Goal: Entertainment & Leisure: Consume media (video, audio)

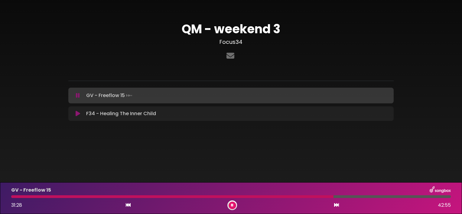
click at [326, 166] on body "× QM - weekend 3 Focus34 ×" at bounding box center [231, 107] width 462 height 214
click at [232, 203] on icon at bounding box center [232, 205] width 2 height 4
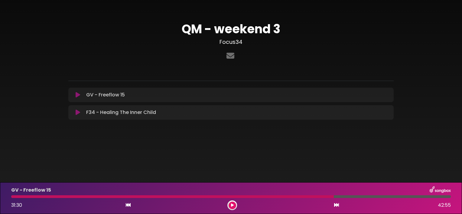
click at [12, 196] on div at bounding box center [172, 196] width 322 height 3
click at [13, 195] on div "GV - Freeflow 15 31:30 42:55" at bounding box center [231, 198] width 446 height 24
click at [231, 207] on icon at bounding box center [232, 205] width 3 height 4
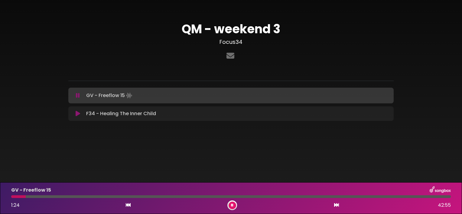
click at [231, 207] on icon at bounding box center [232, 205] width 2 height 4
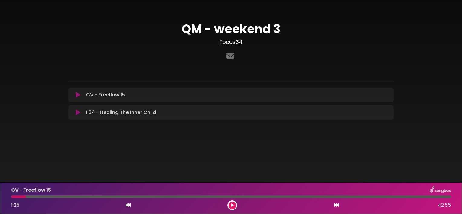
click at [11, 197] on div at bounding box center [18, 196] width 14 height 3
click at [13, 196] on div at bounding box center [18, 196] width 14 height 3
click at [232, 204] on icon at bounding box center [232, 205] width 3 height 4
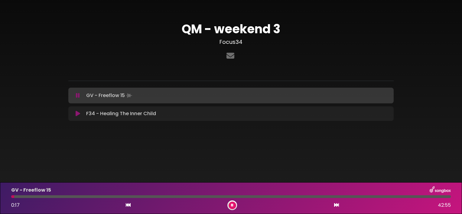
click at [11, 195] on div at bounding box center [231, 196] width 446 height 3
click at [12, 195] on div at bounding box center [12, 196] width 3 height 3
